Goal: Task Accomplishment & Management: Manage account settings

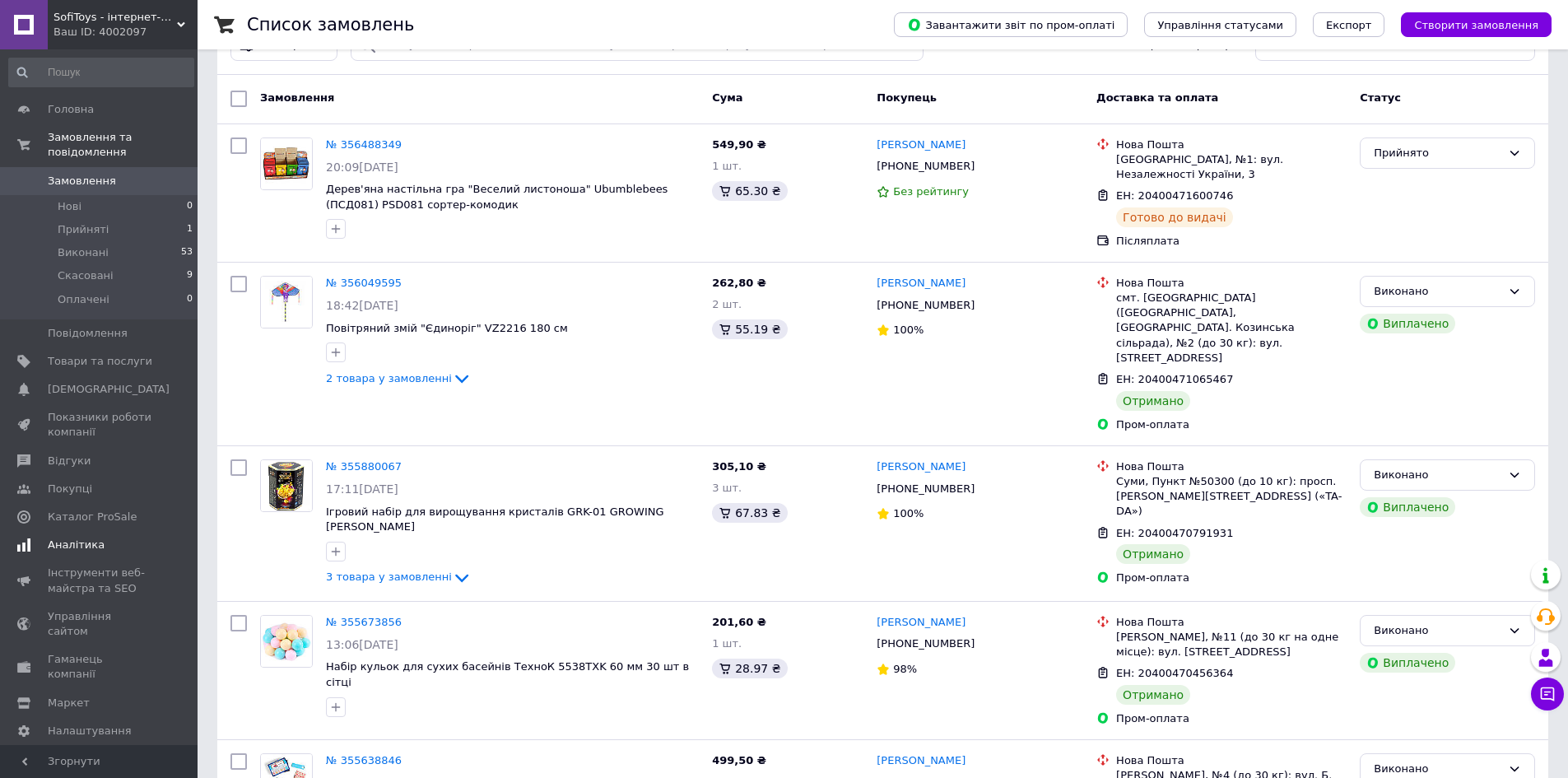
scroll to position [82, 0]
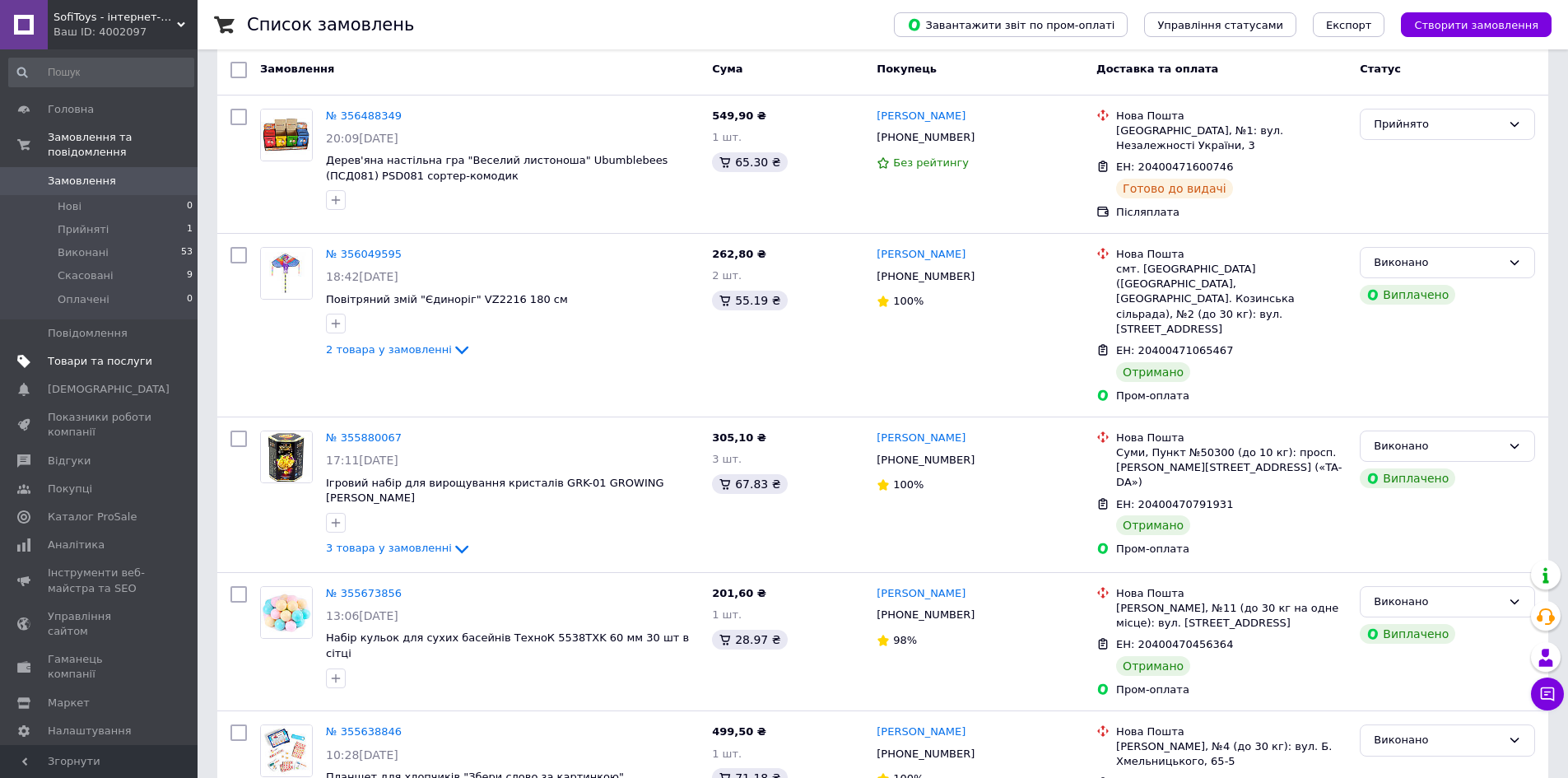
click at [89, 354] on span "Товари та послуги" at bounding box center [100, 361] width 104 height 15
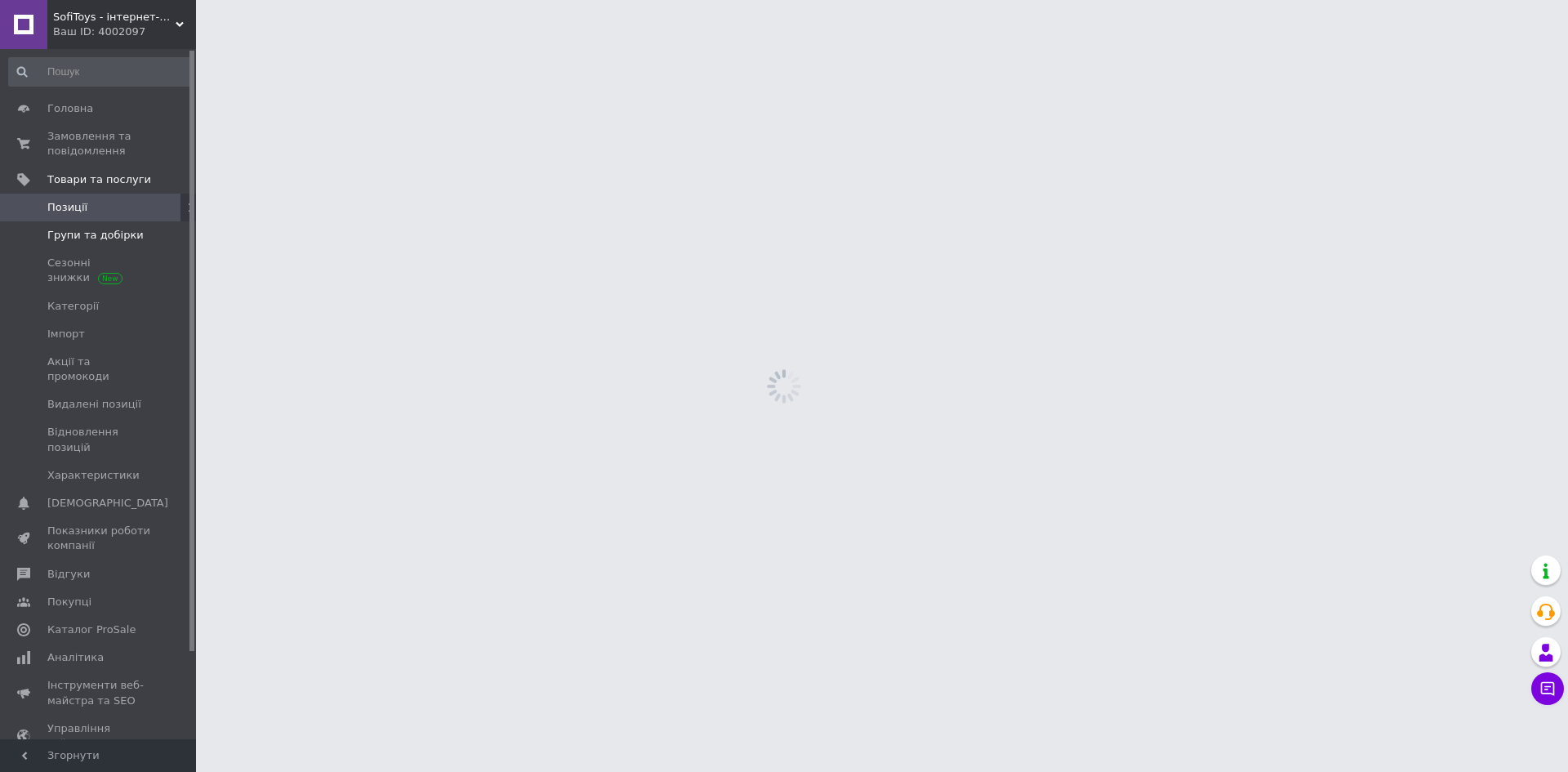
click at [81, 235] on span "Групи та добірки" at bounding box center [96, 235] width 97 height 14
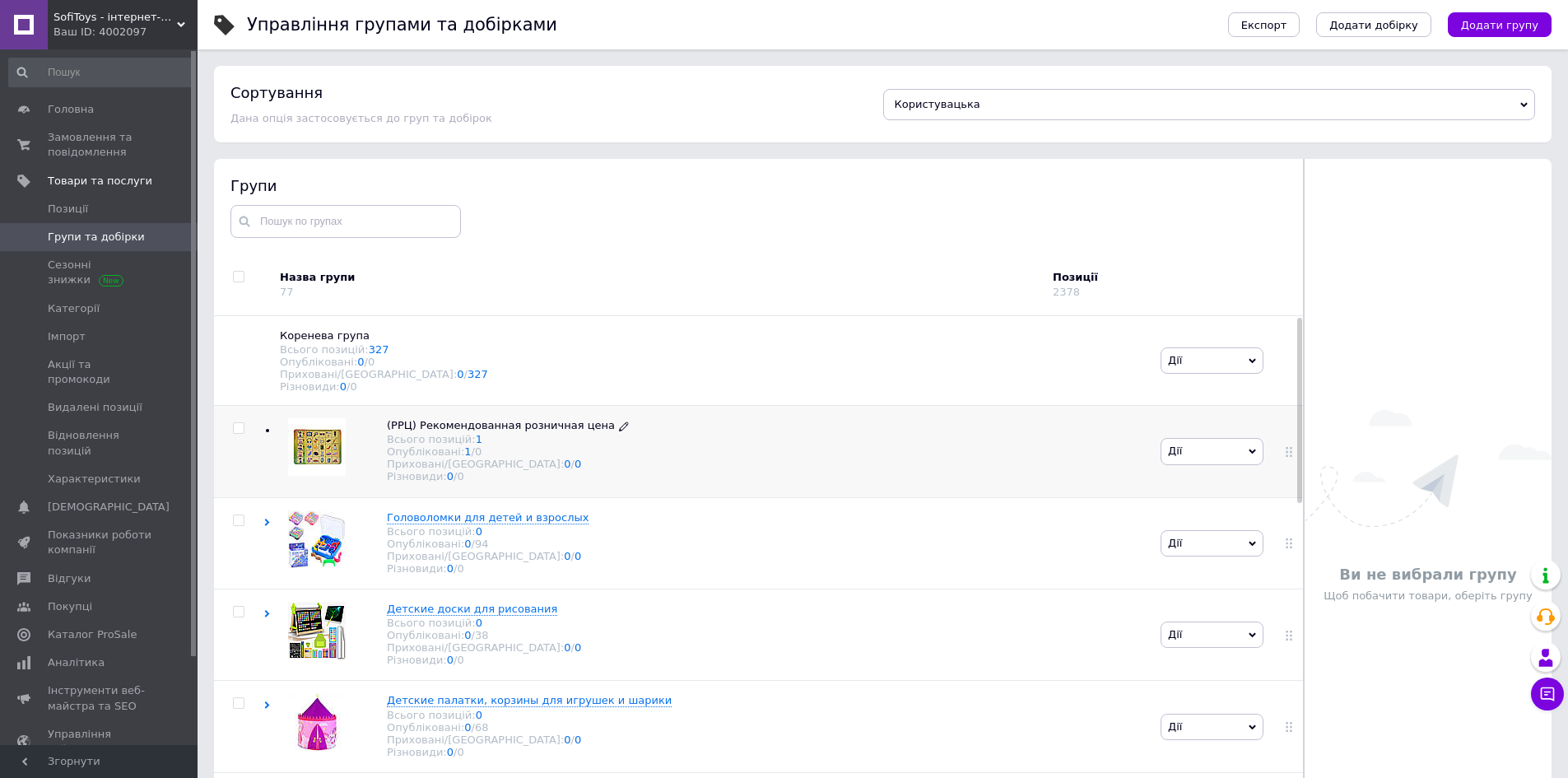
click at [619, 431] on icon at bounding box center [624, 427] width 10 height 10
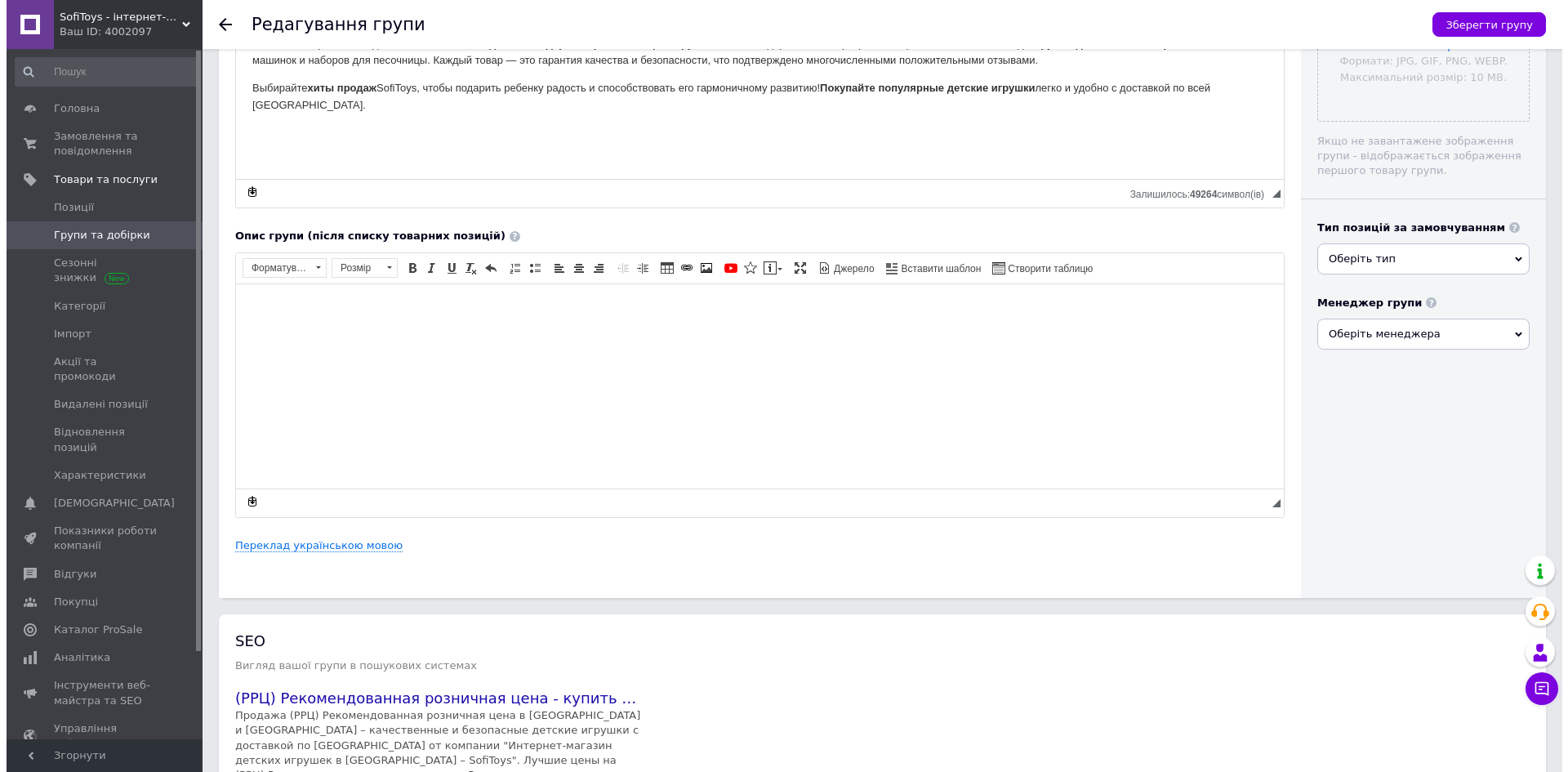
scroll to position [572, 0]
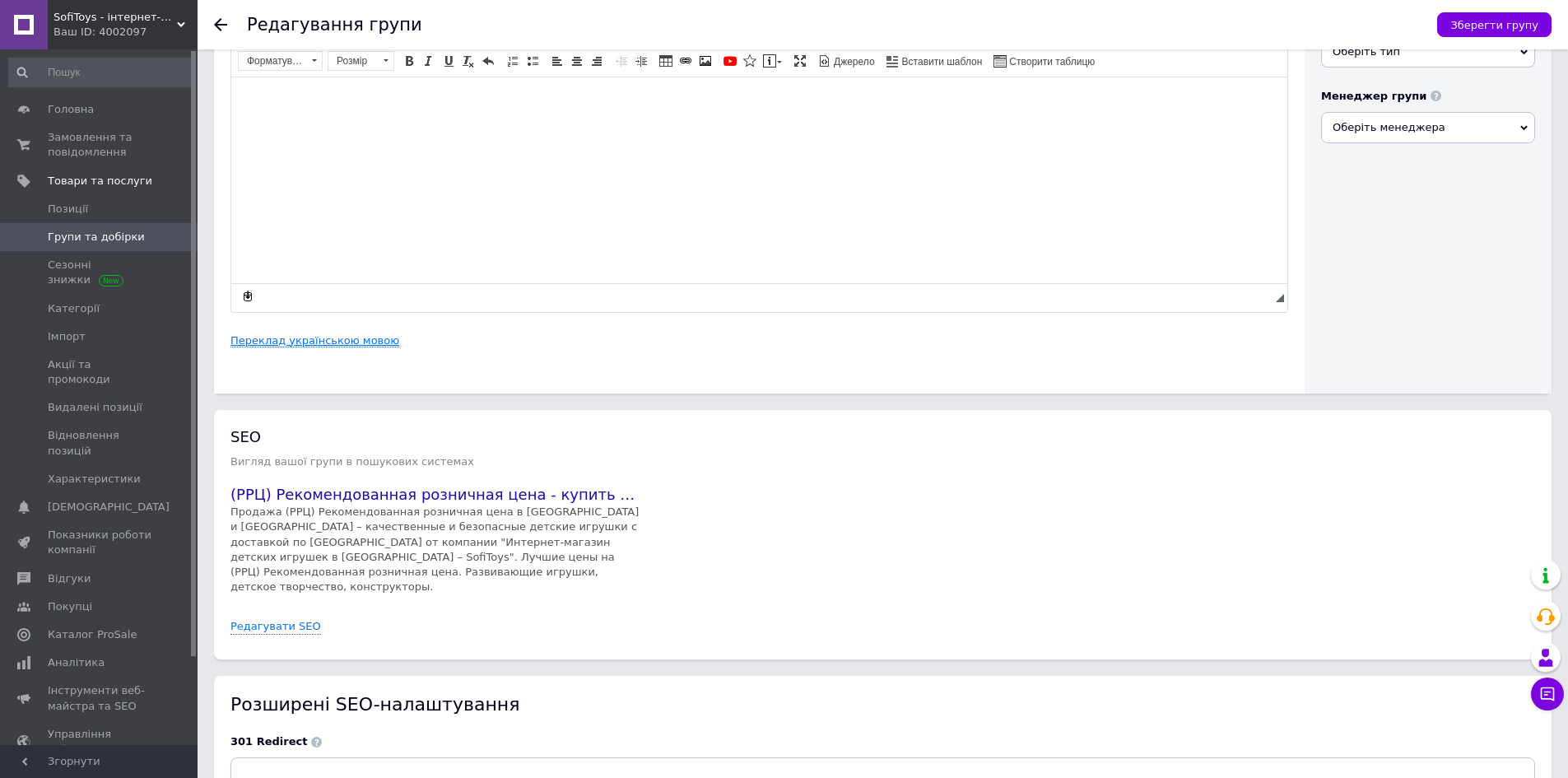
click at [334, 346] on link "Переклад українською мовою" at bounding box center [314, 340] width 169 height 13
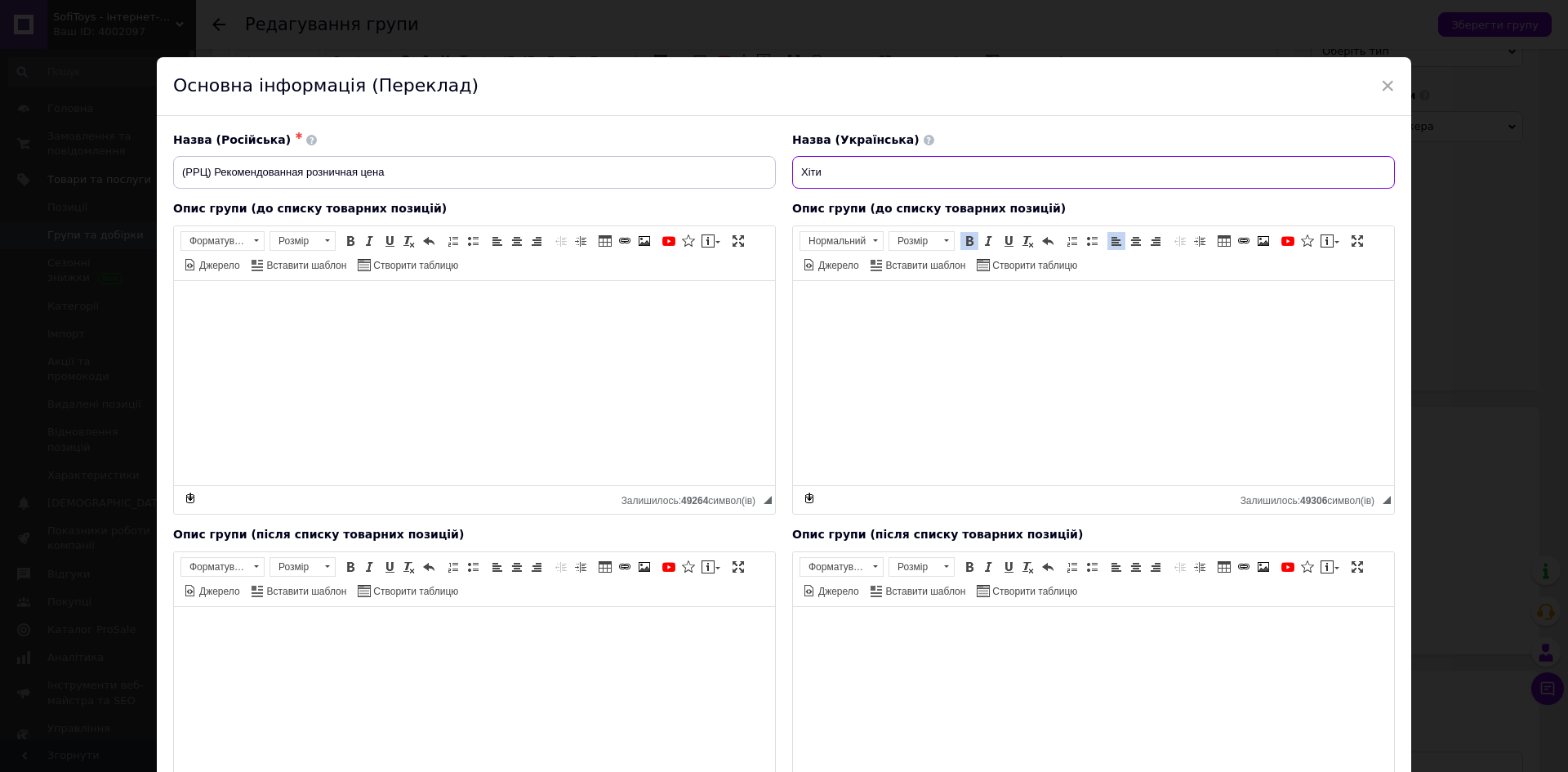
drag, startPoint x: 848, startPoint y: 163, endPoint x: 775, endPoint y: 168, distance: 73.2
click at [775, 168] on div "Назва (Російська) ✱ (РРЦ) Рекомендованная розничная цена Назва (Українська) Хіти" at bounding box center [783, 160] width 1238 height 74
paste input "продажу"
type input "Хіти продажу"
drag, startPoint x: 430, startPoint y: 166, endPoint x: 113, endPoint y: 163, distance: 317.0
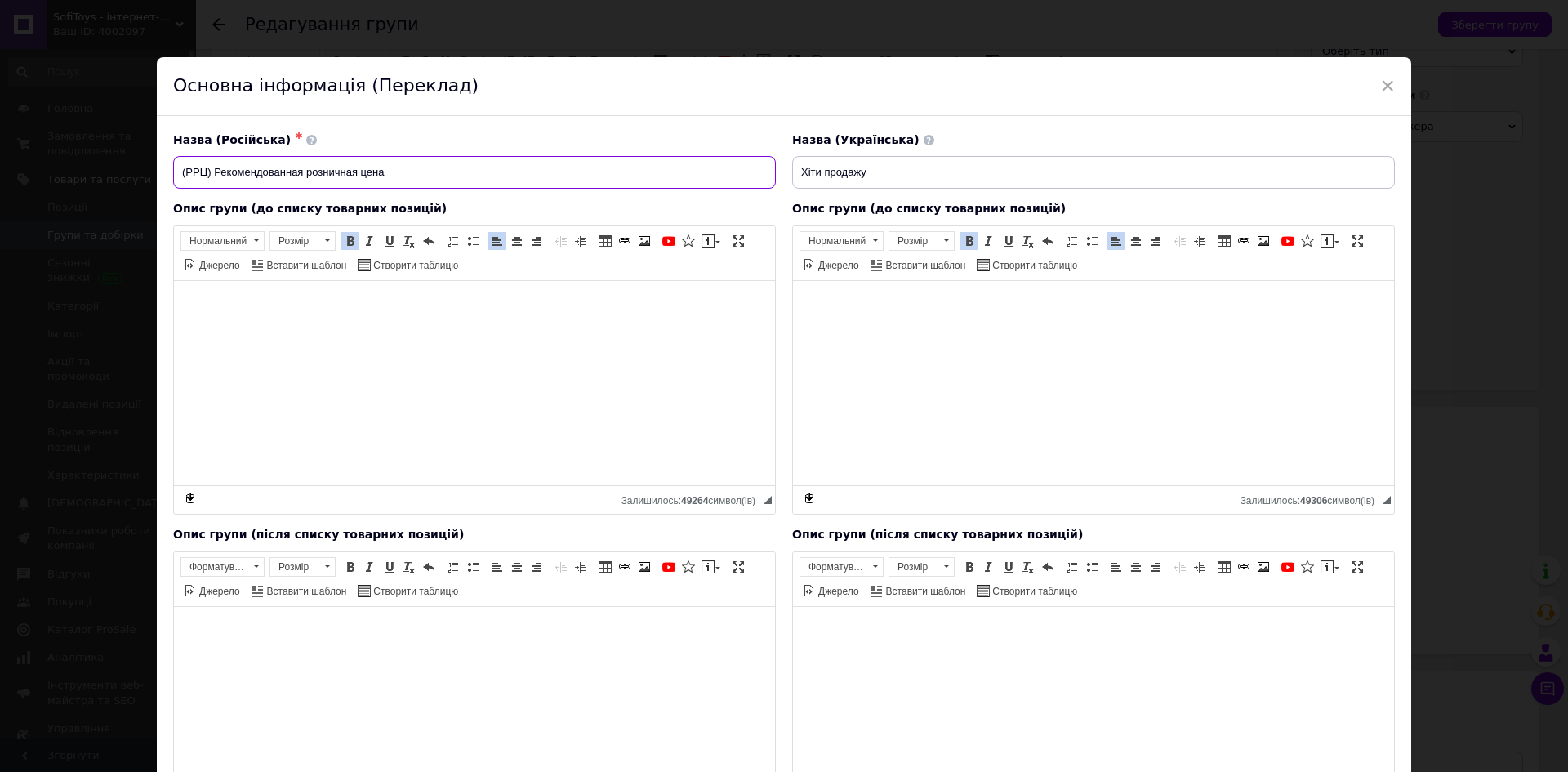
click at [113, 163] on div "× Основна інформація (Переклад) Назва (Російська) ✱ (РРЦ) Рекомендованная розни…" at bounding box center [784, 386] width 1568 height 772
paste input "[DEMOGRAPHIC_DATA] продаж"
type input "[DEMOGRAPHIC_DATA] продаж"
click at [784, 152] on div "Назва (Українська) Хіти продажу" at bounding box center [1094, 160] width 619 height 74
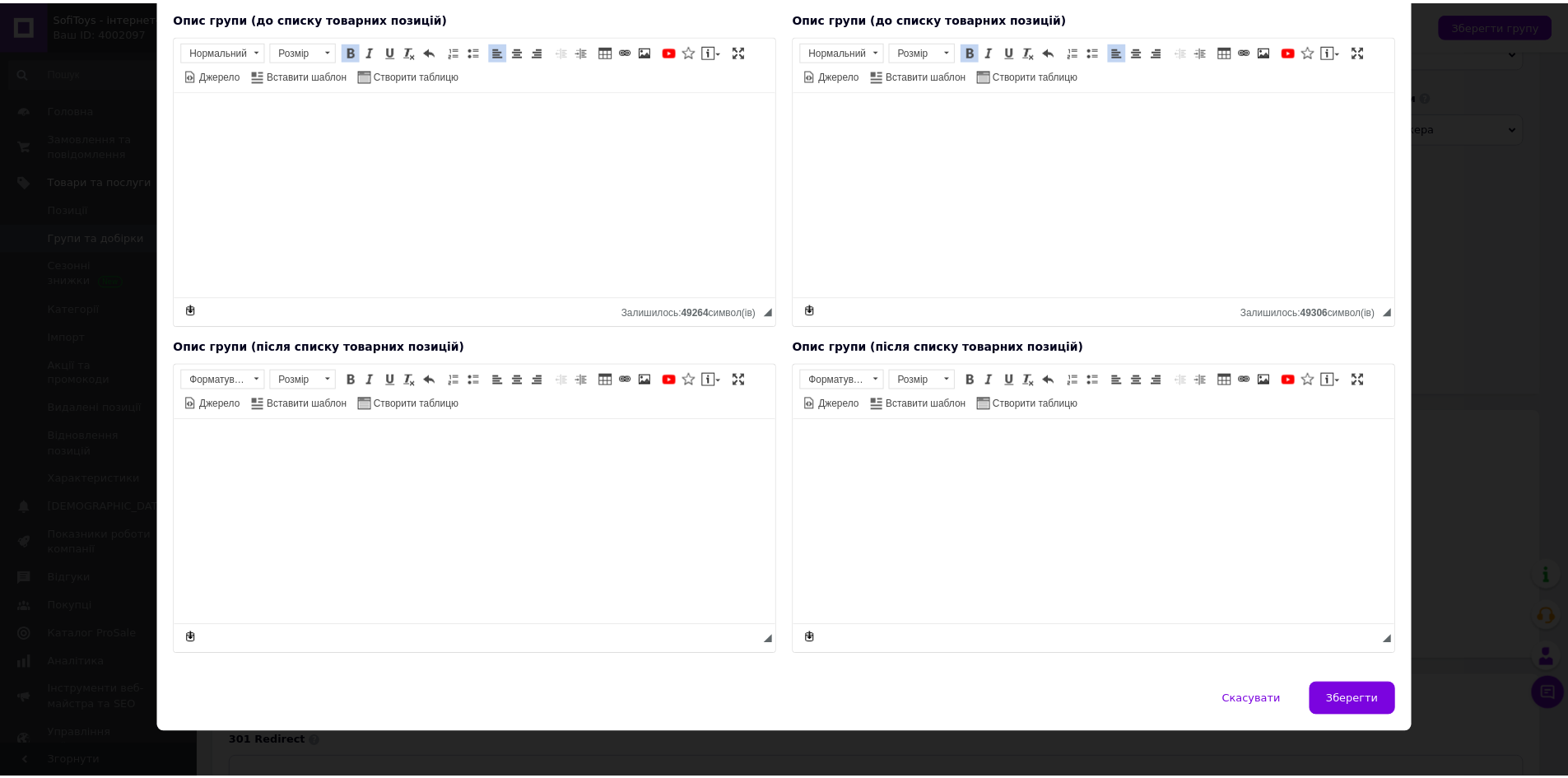
scroll to position [205, 0]
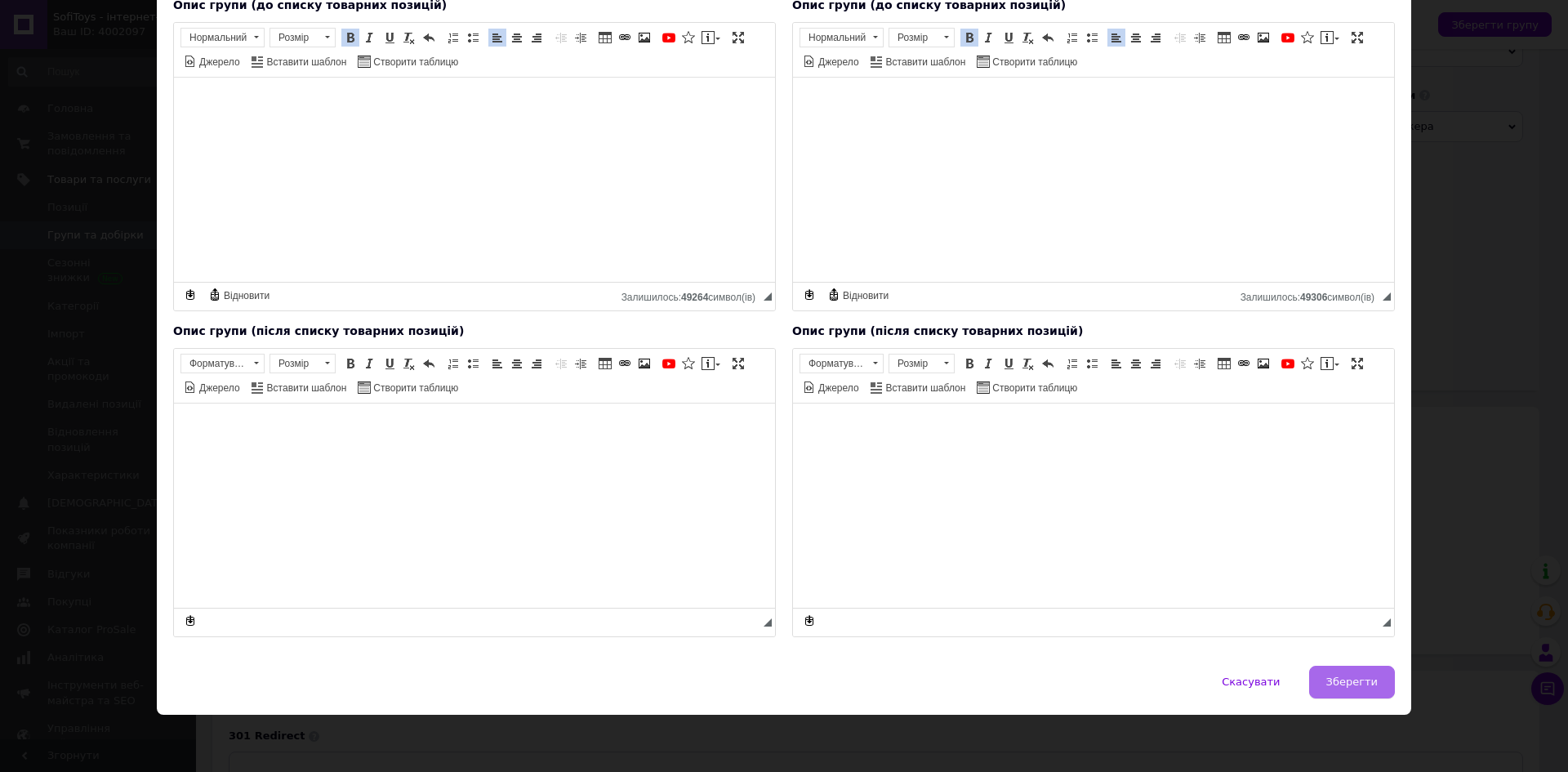
click at [1347, 685] on span "Зберегти" at bounding box center [1352, 681] width 52 height 12
type input "[DEMOGRAPHIC_DATA] продаж"
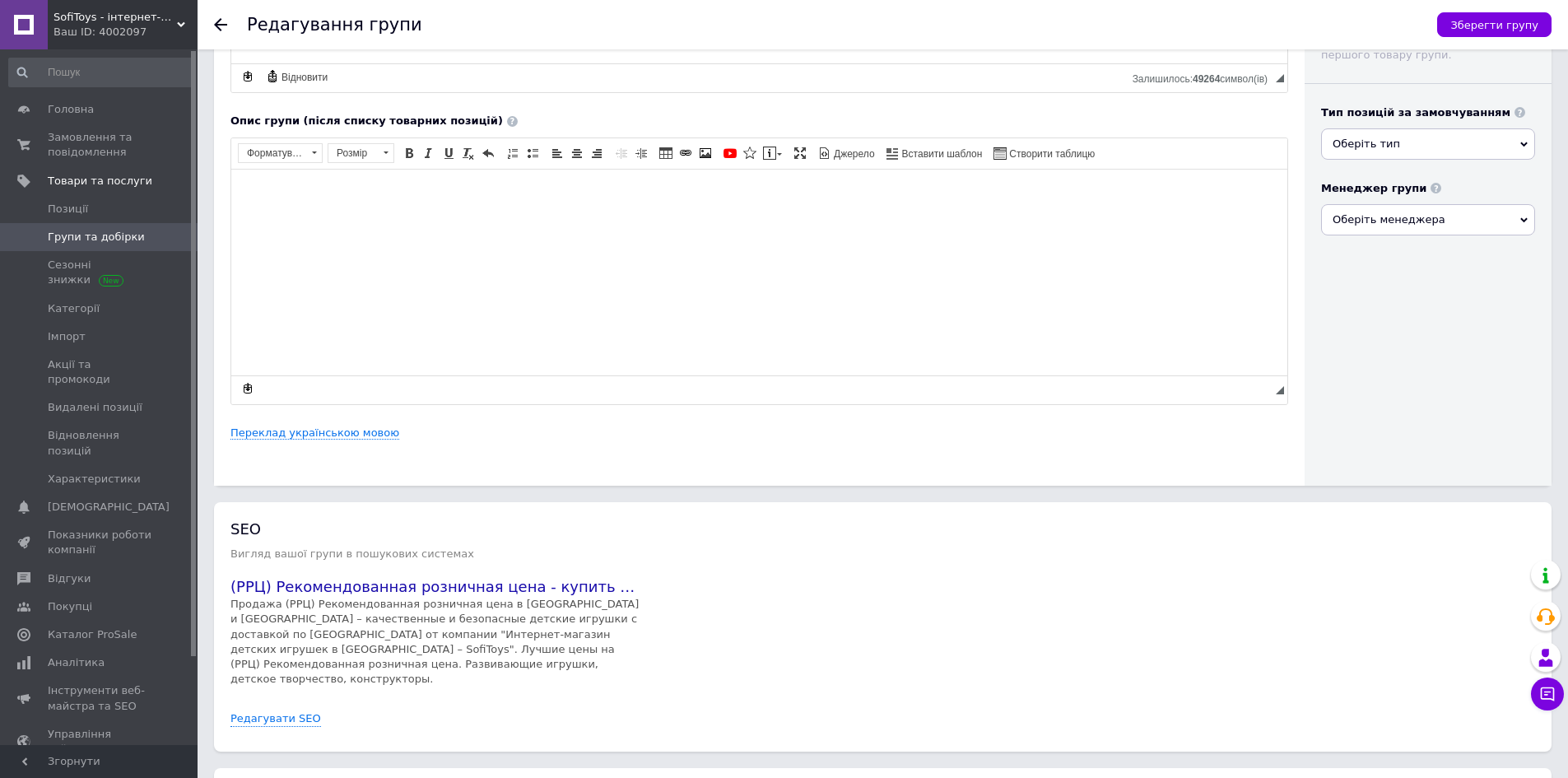
scroll to position [329, 0]
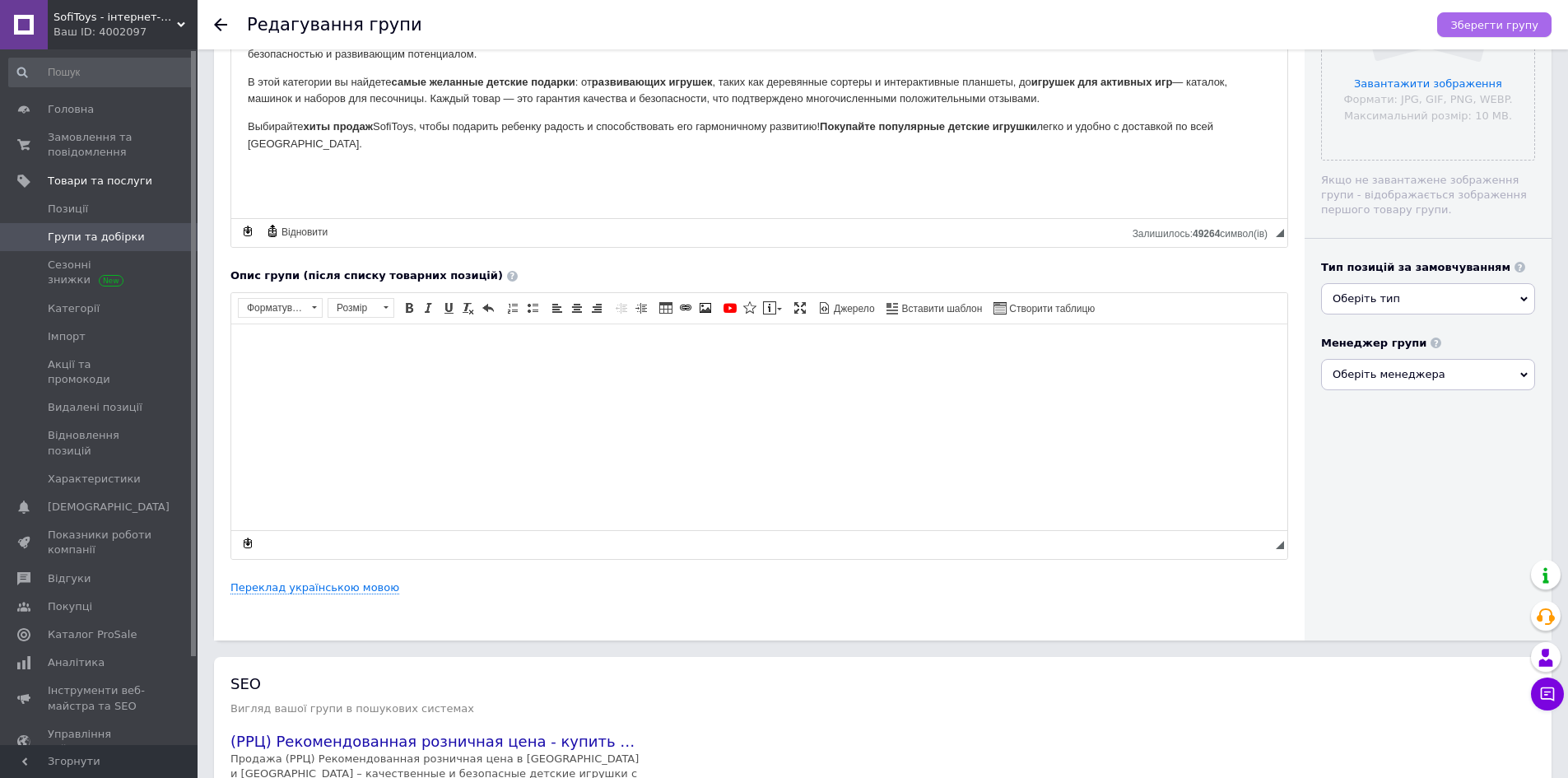
click at [1528, 29] on span "Зберегти групу" at bounding box center [1494, 25] width 88 height 12
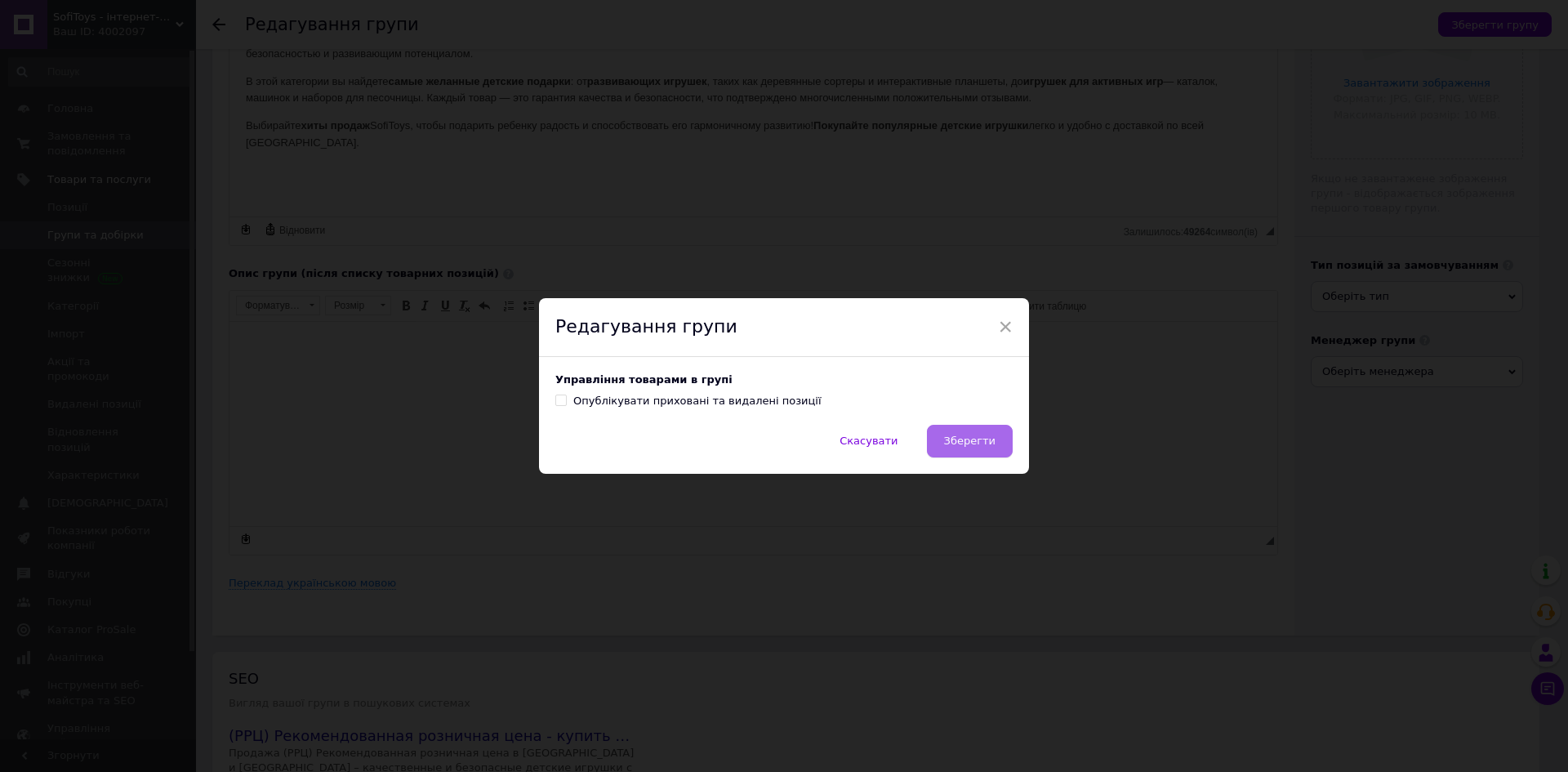
click at [986, 438] on span "Зберегти" at bounding box center [970, 440] width 52 height 12
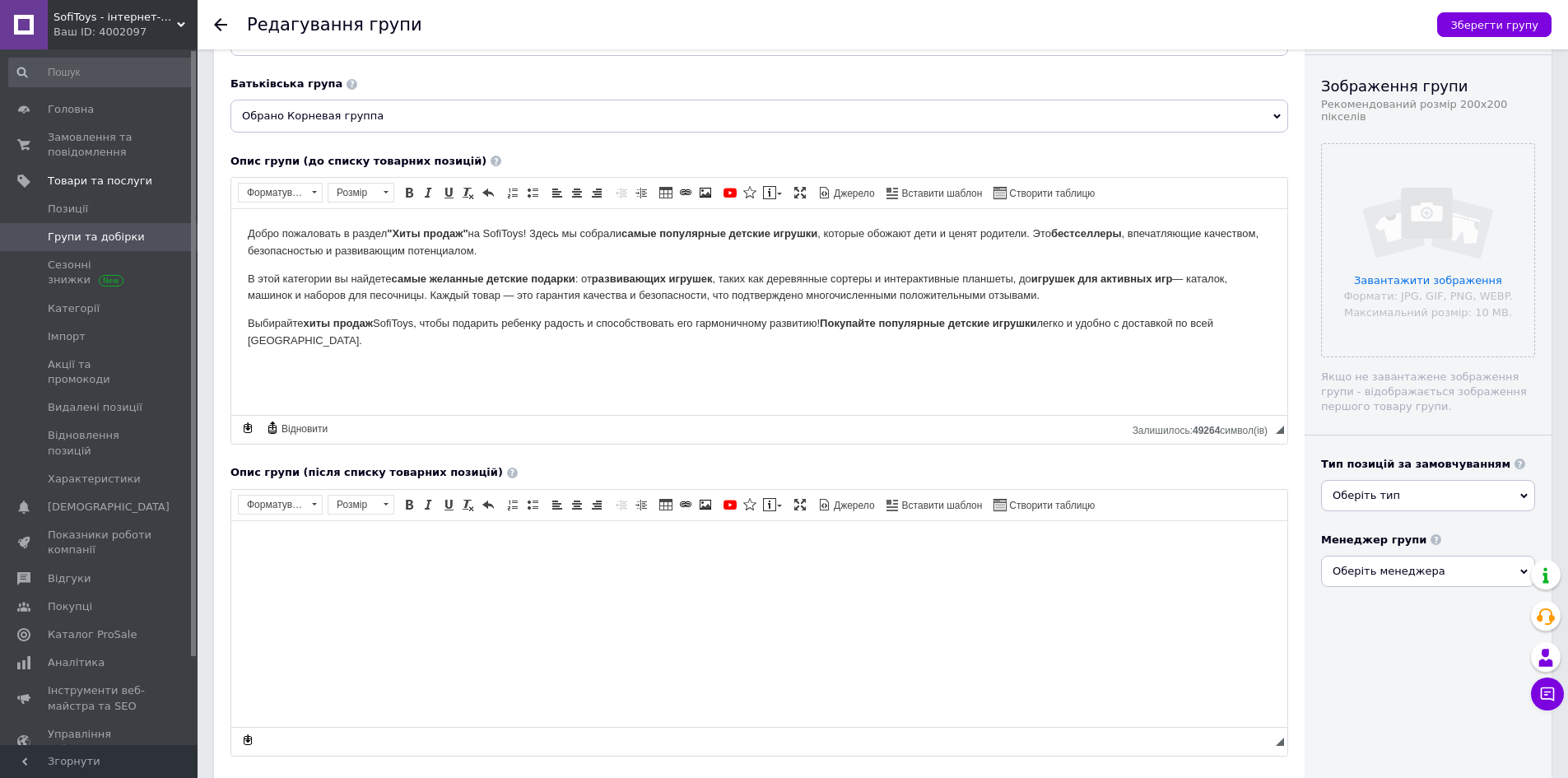
scroll to position [0, 0]
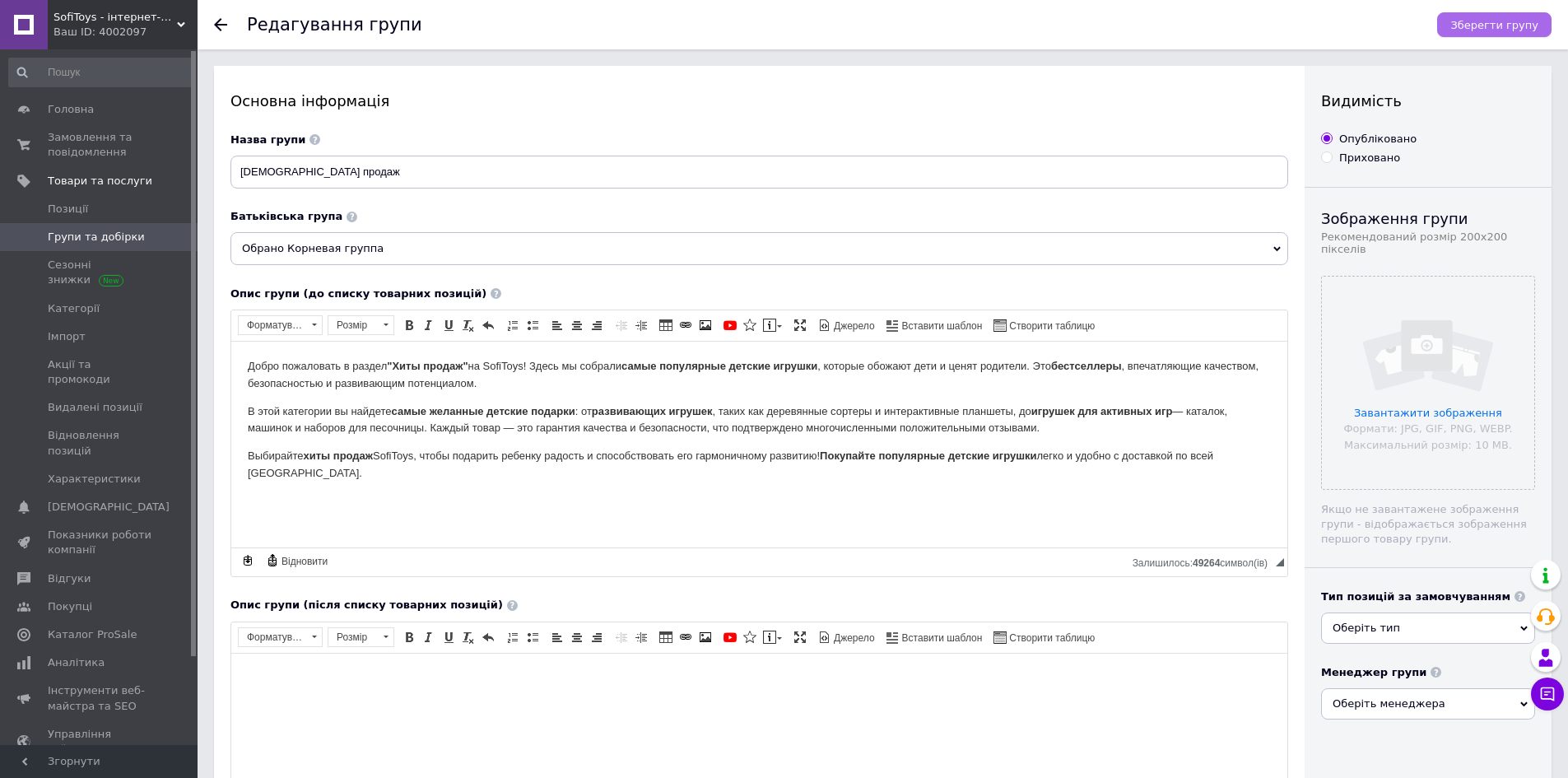
click at [1510, 23] on span "Зберегти групу" at bounding box center [1494, 25] width 88 height 12
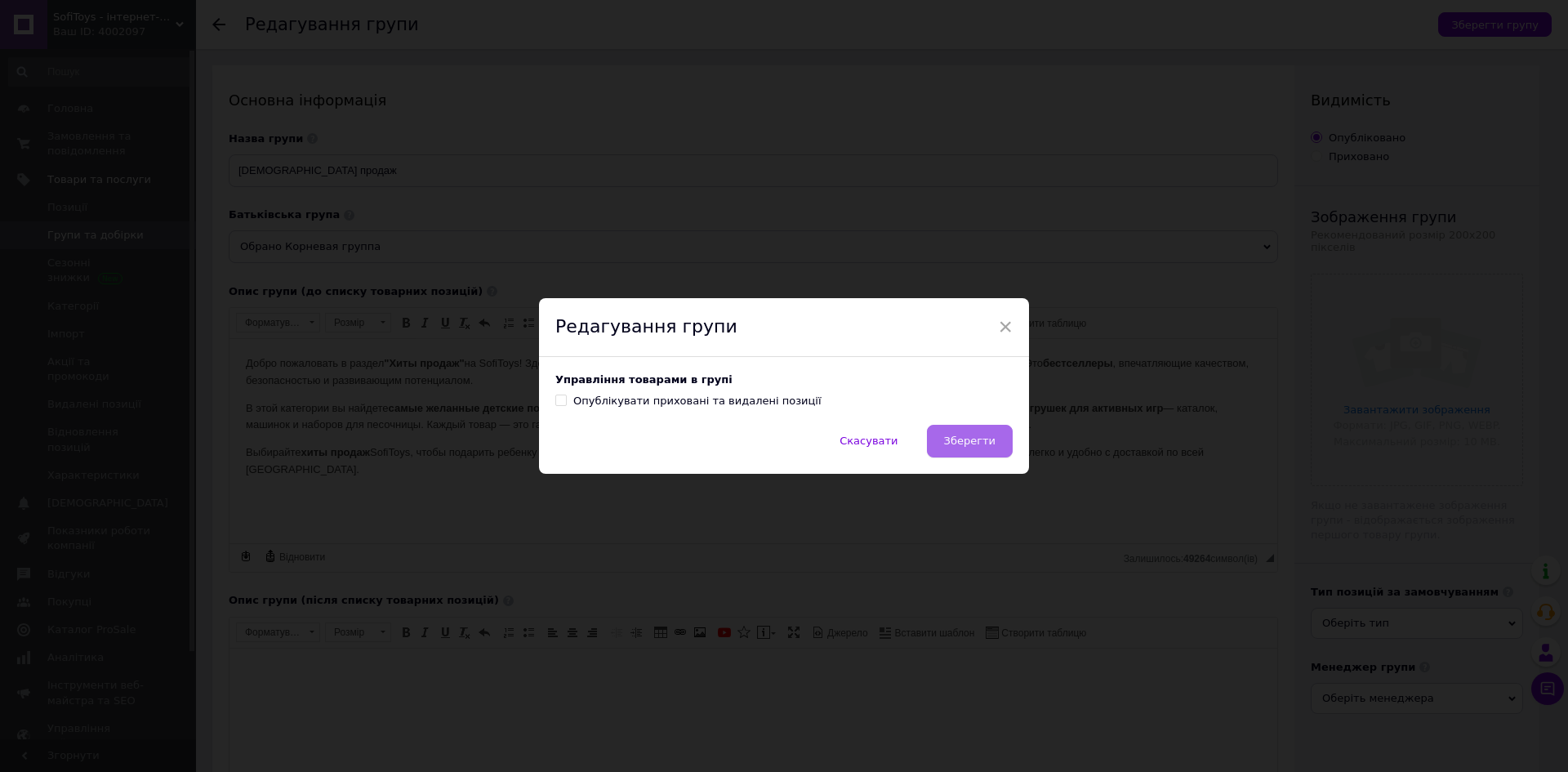
click at [961, 445] on span "Зберегти" at bounding box center [970, 440] width 52 height 12
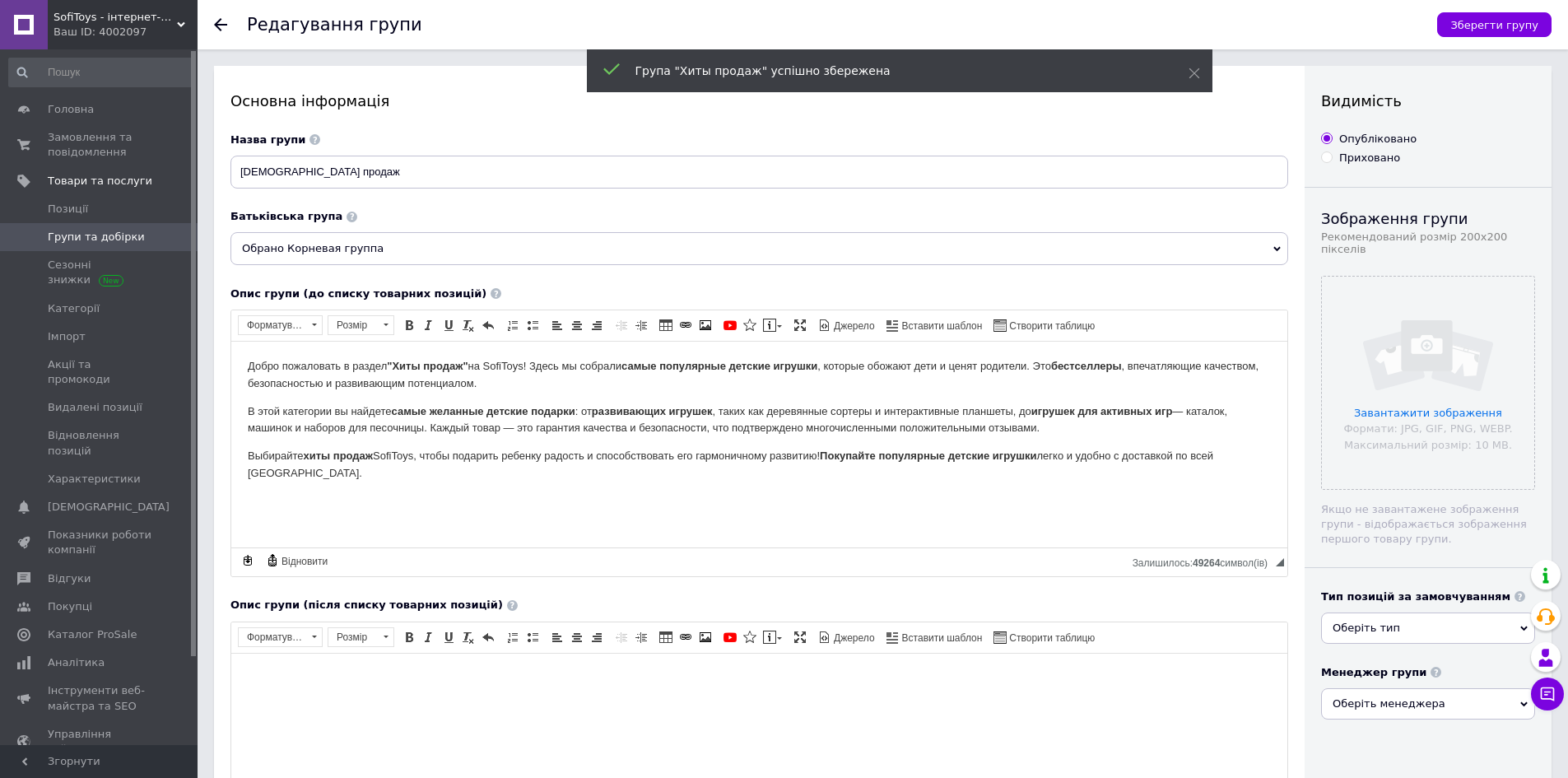
click at [222, 21] on icon at bounding box center [220, 24] width 13 height 13
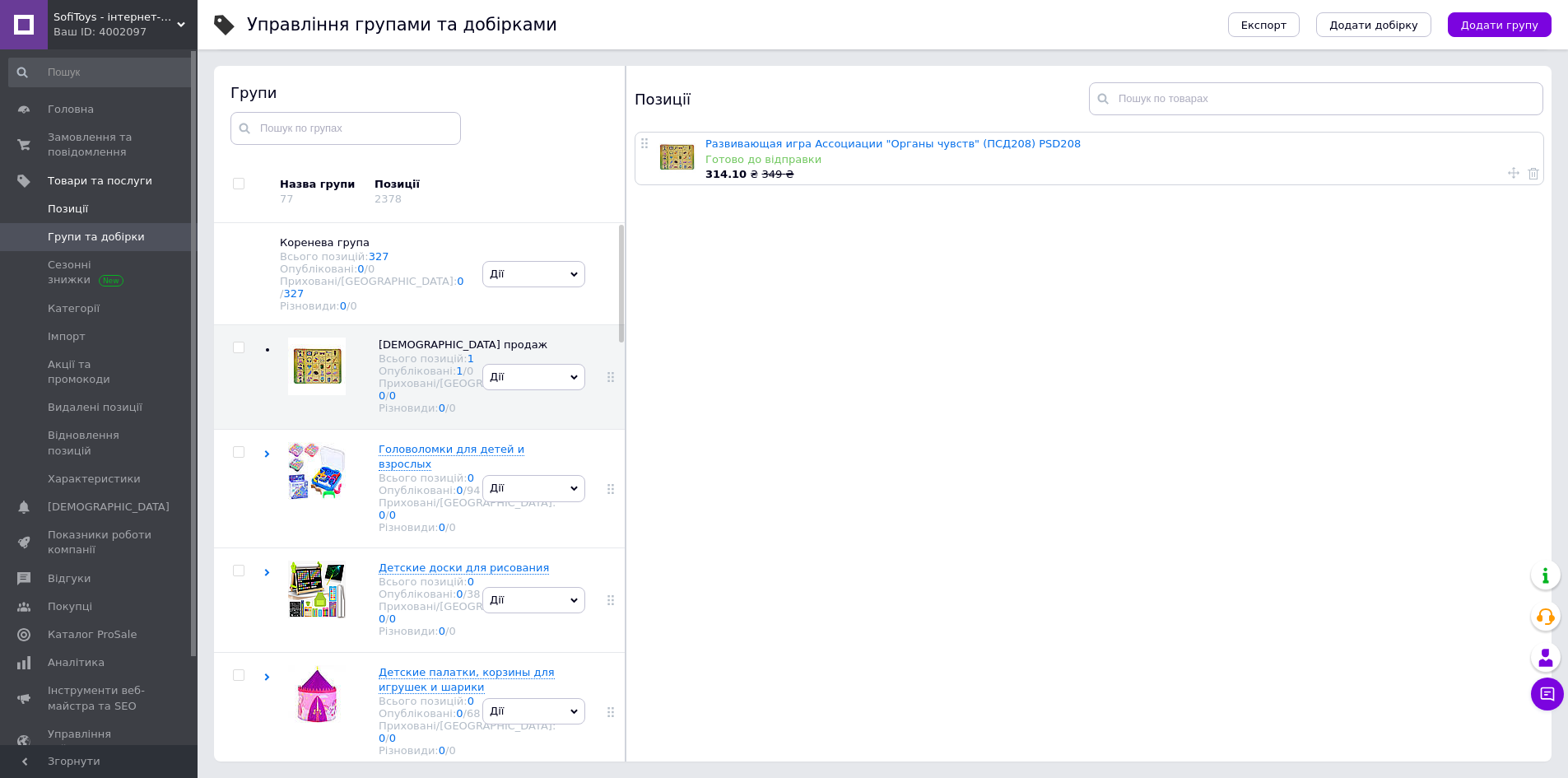
click at [74, 209] on span "Позиції" at bounding box center [68, 209] width 40 height 15
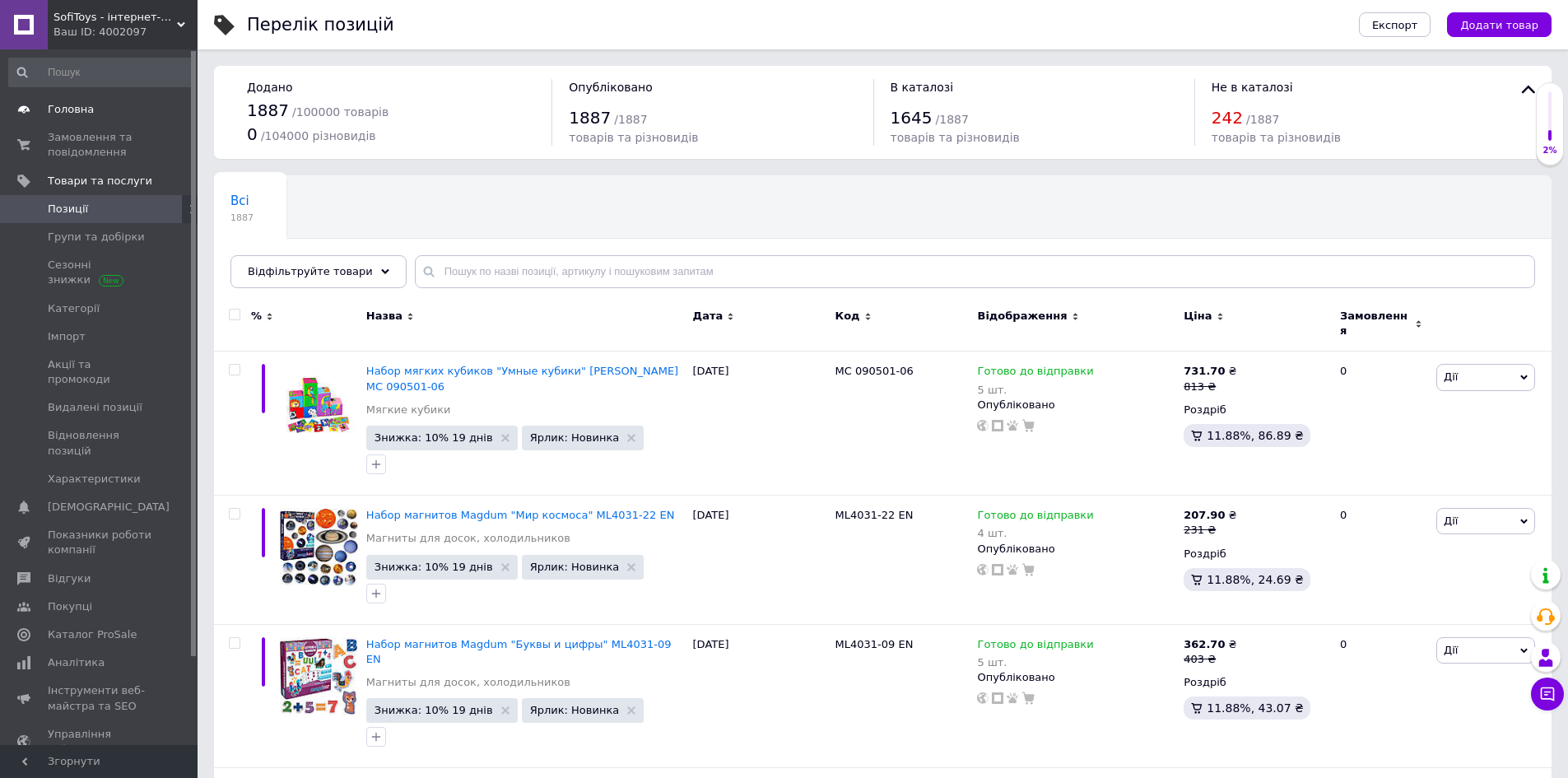
click at [59, 107] on span "Головна" at bounding box center [71, 109] width 46 height 15
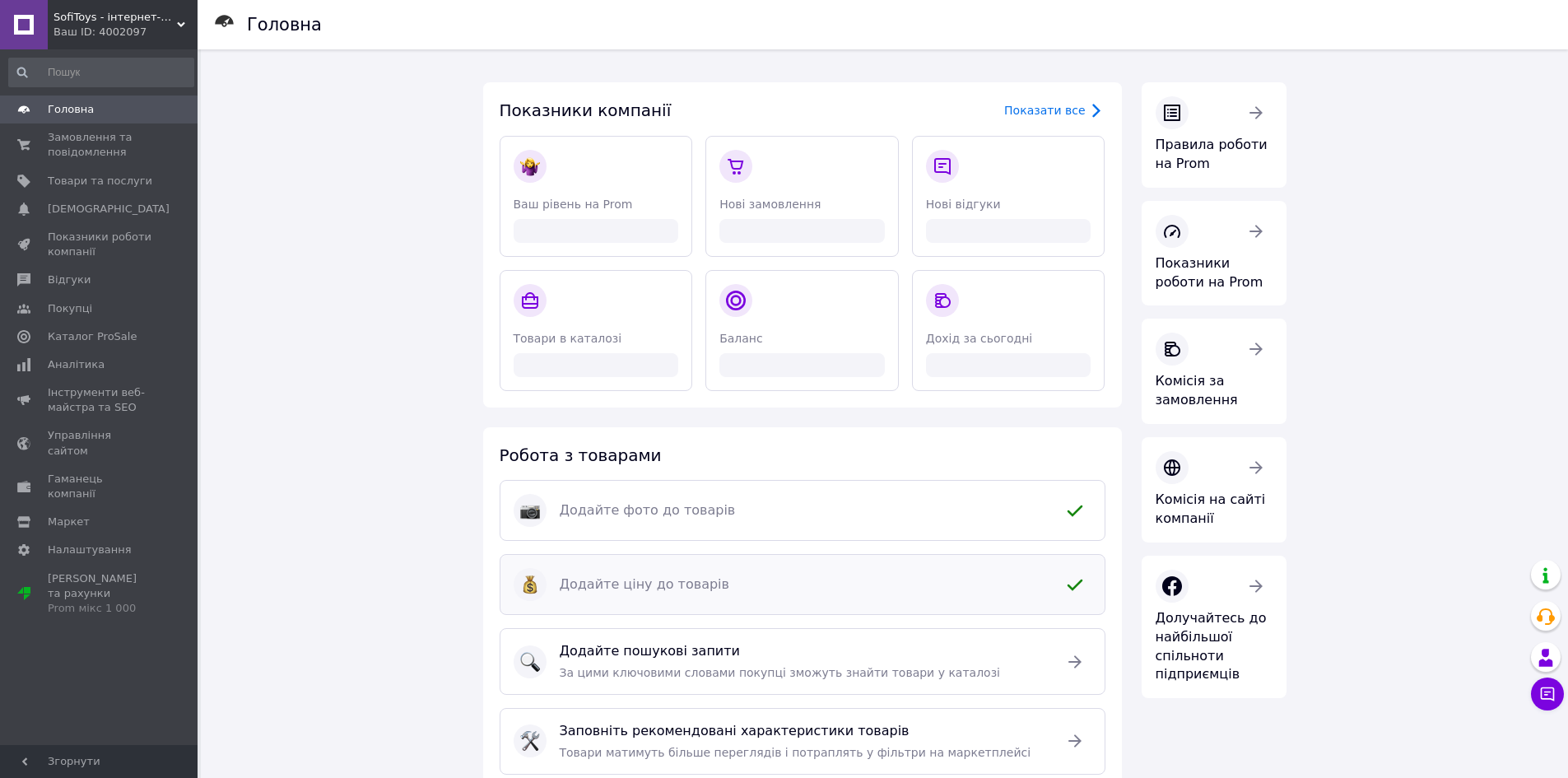
scroll to position [262, 0]
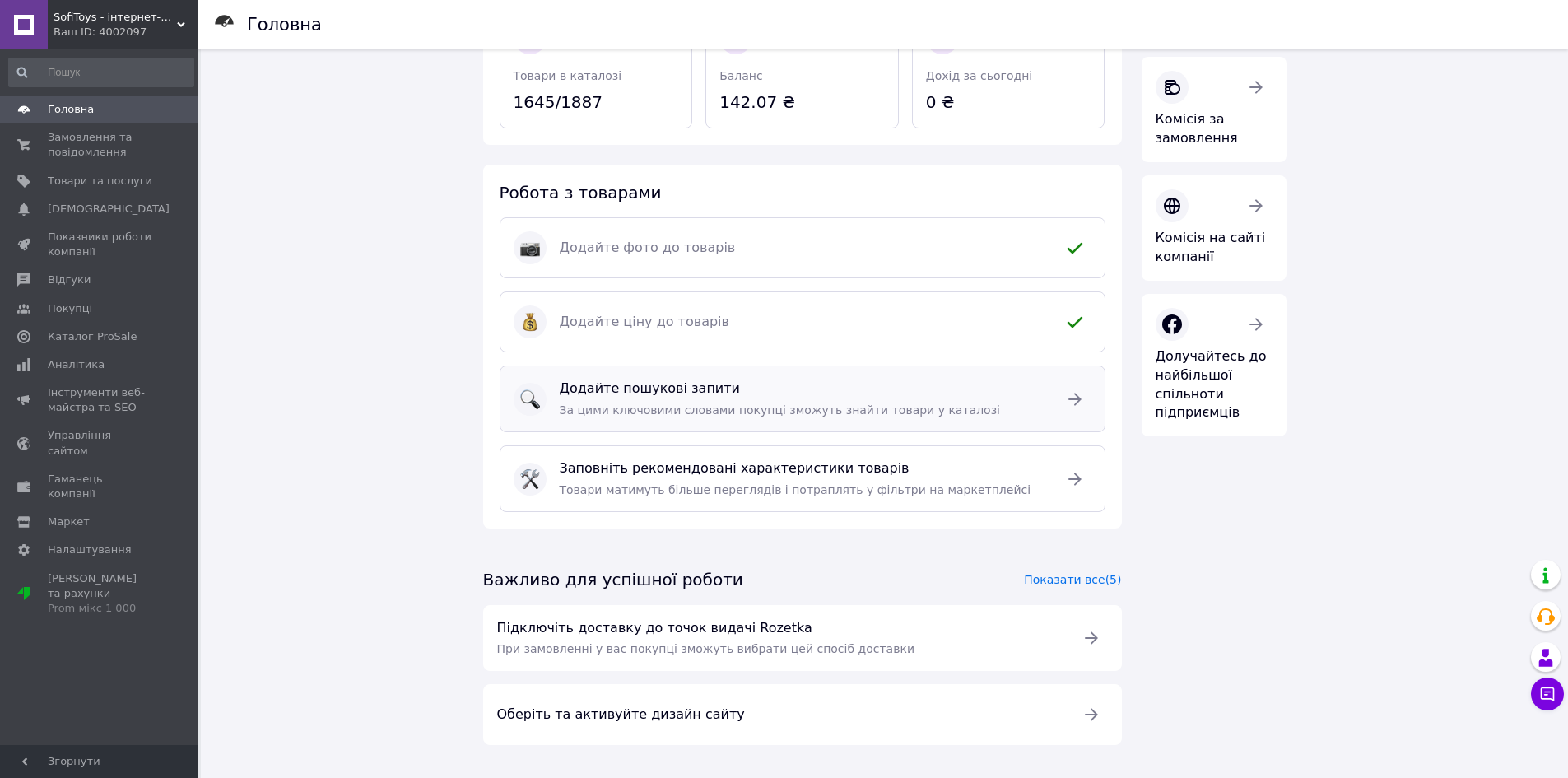
click at [864, 393] on span "Додайте пошукові запити" at bounding box center [802, 389] width 486 height 19
